Goal: Task Accomplishment & Management: Use online tool/utility

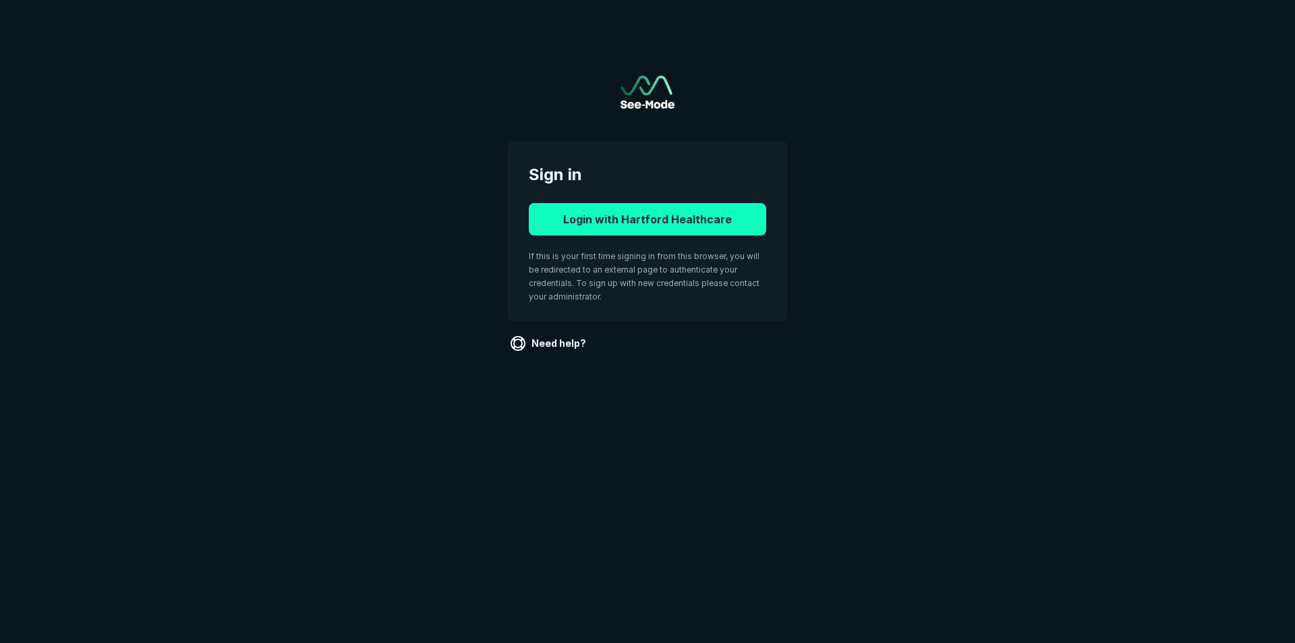
click at [633, 223] on button "Login with Hartford Healthcare" at bounding box center [647, 219] width 237 height 32
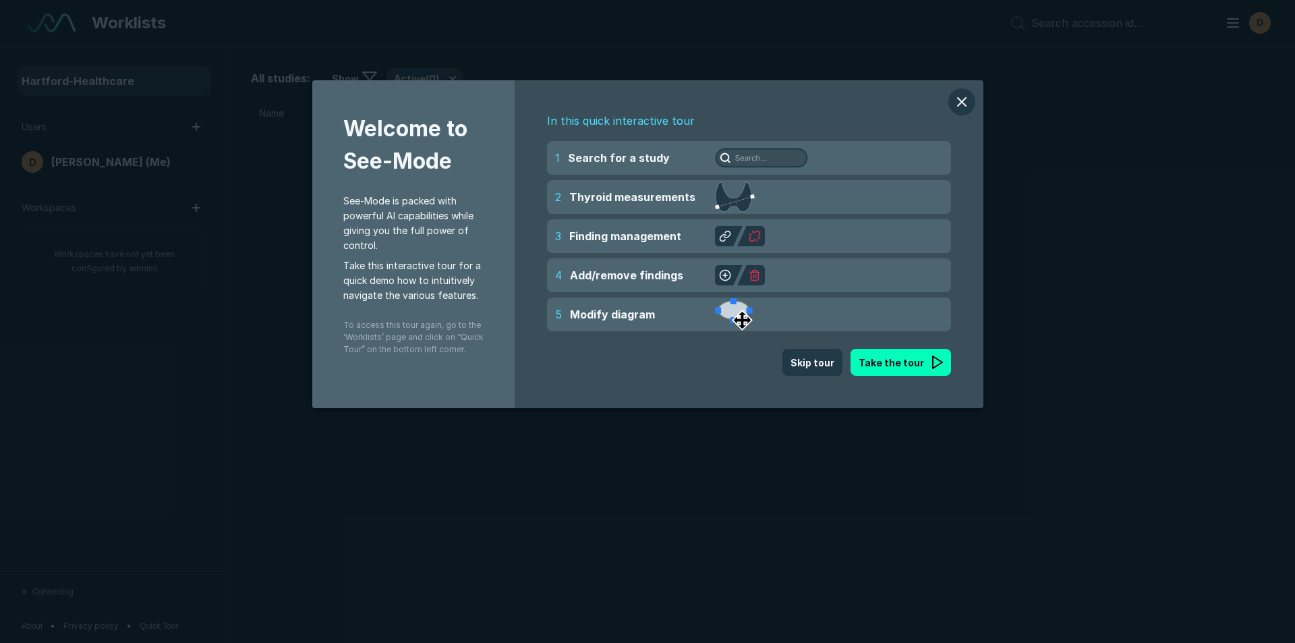
scroll to position [4176, 6315]
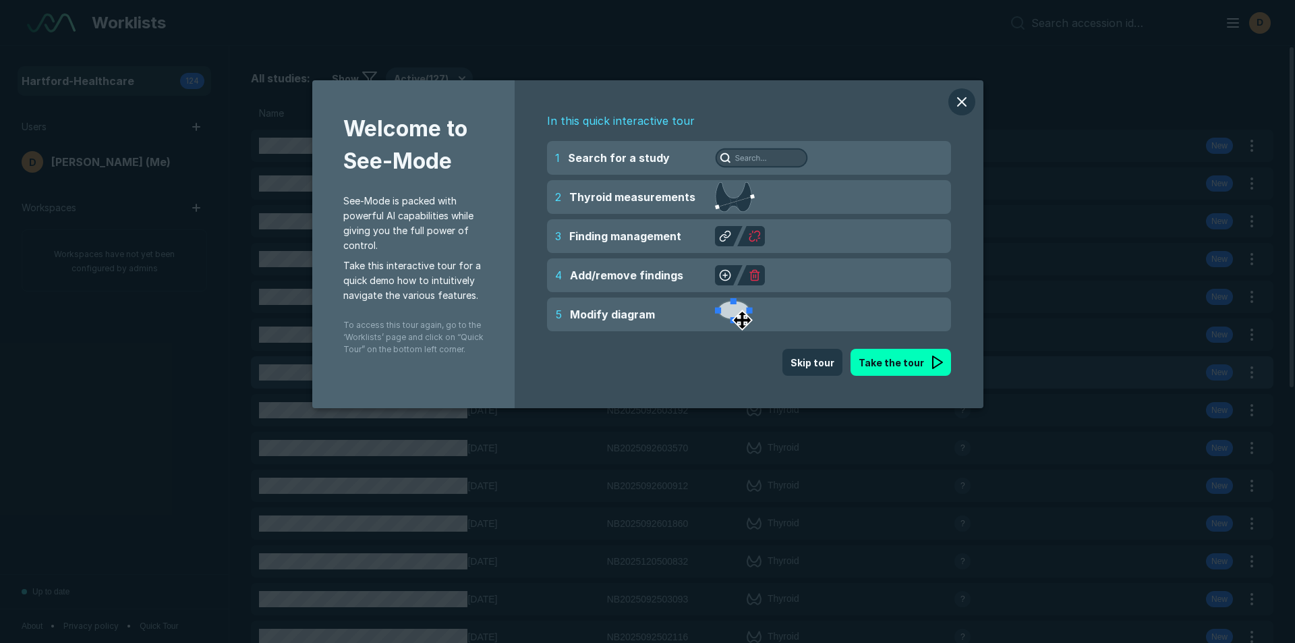
click at [807, 362] on button "Skip tour" at bounding box center [813, 362] width 60 height 27
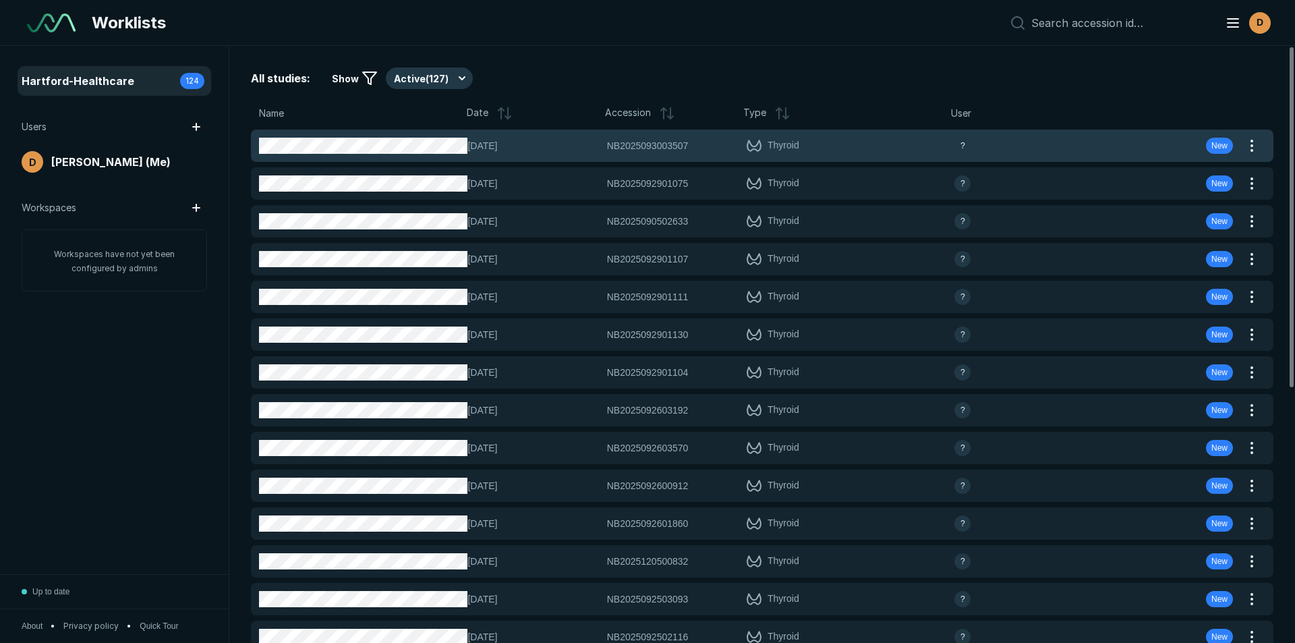
click at [511, 151] on span "[DATE]" at bounding box center [533, 145] width 131 height 15
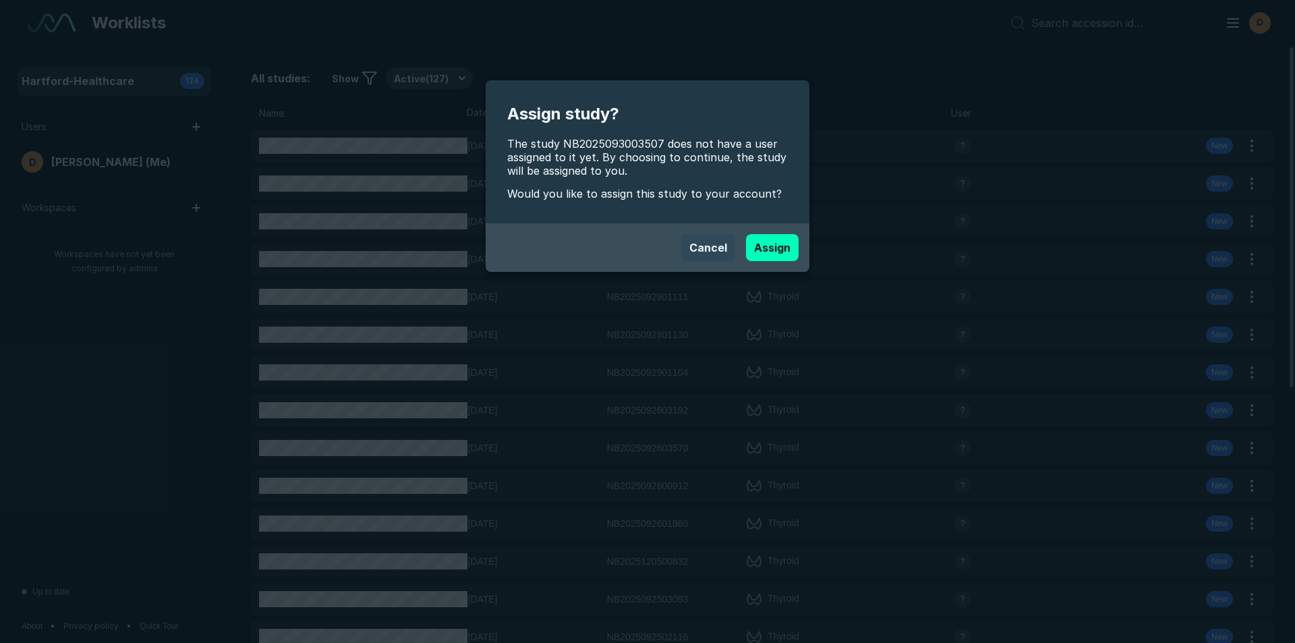
click at [704, 241] on button "Cancel" at bounding box center [708, 247] width 54 height 27
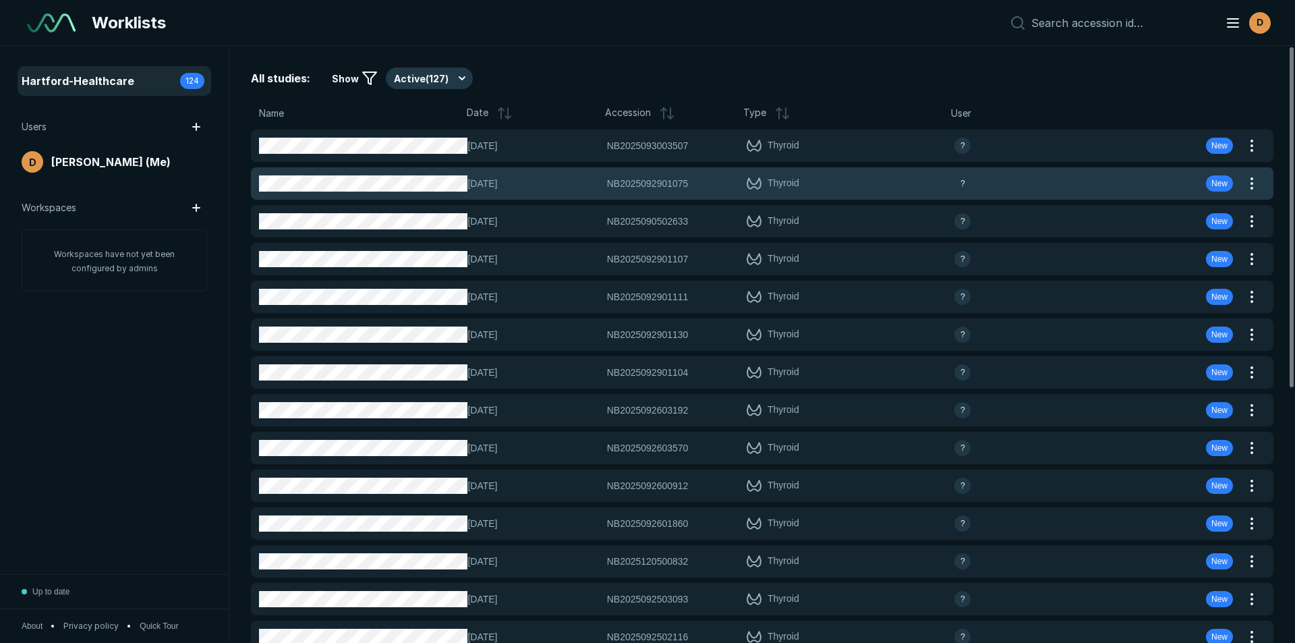
click at [780, 184] on span "Thyroid" at bounding box center [784, 183] width 32 height 16
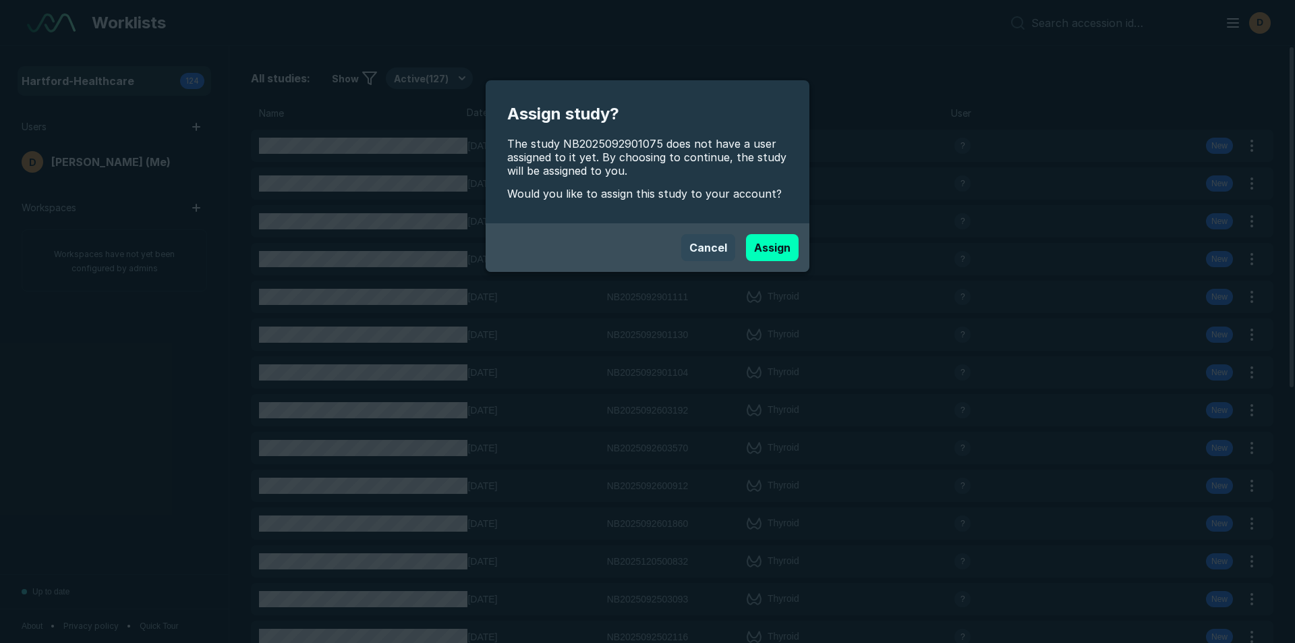
click at [706, 247] on button "Cancel" at bounding box center [708, 247] width 54 height 27
